Goal: Transaction & Acquisition: Purchase product/service

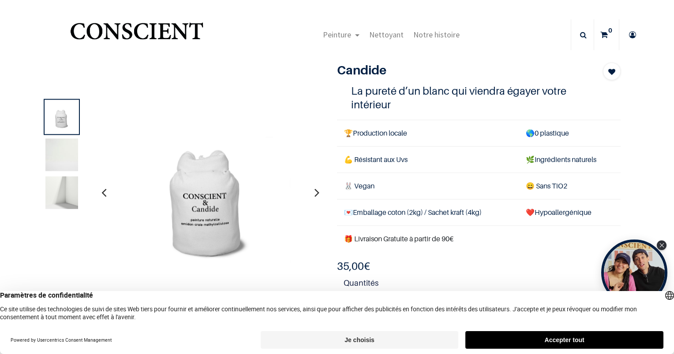
click at [497, 338] on button "Accepter tout" at bounding box center [564, 341] width 198 height 18
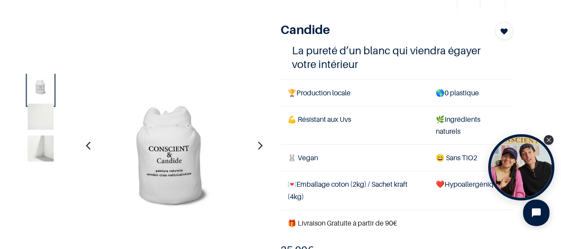
scroll to position [41, 0]
click at [258, 146] on icon "button" at bounding box center [260, 145] width 5 height 24
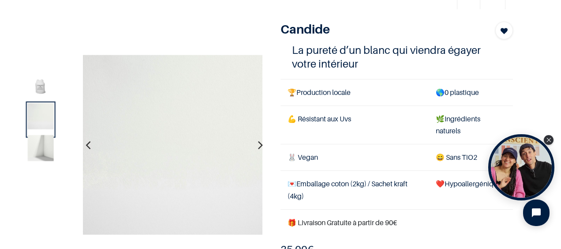
click at [258, 146] on icon "button" at bounding box center [260, 145] width 5 height 24
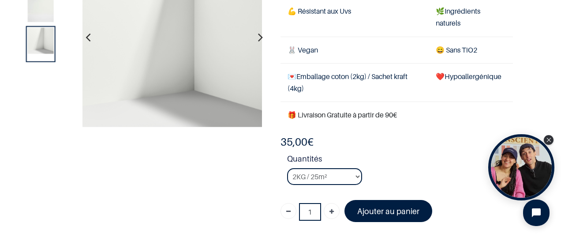
scroll to position [93, 0]
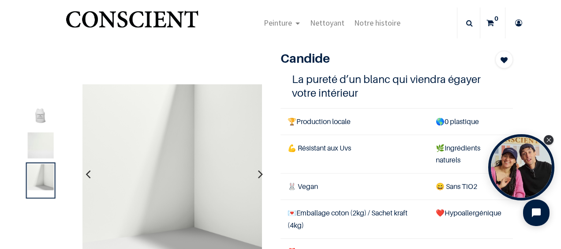
scroll to position [12, 0]
